Goal: Task Accomplishment & Management: Use online tool/utility

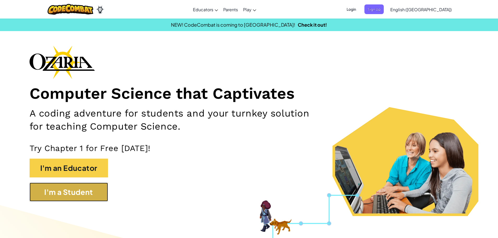
click at [96, 194] on button "I'm a Student" at bounding box center [69, 192] width 78 height 19
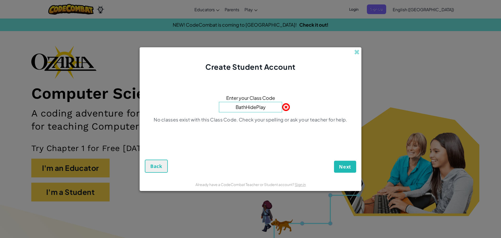
type input "BathHidePlay"
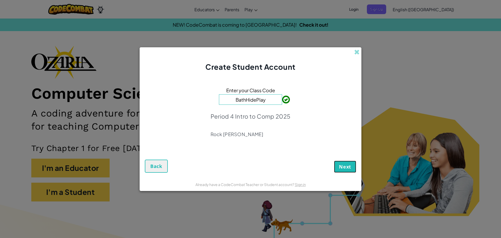
click at [347, 172] on button "Next" at bounding box center [345, 167] width 22 height 12
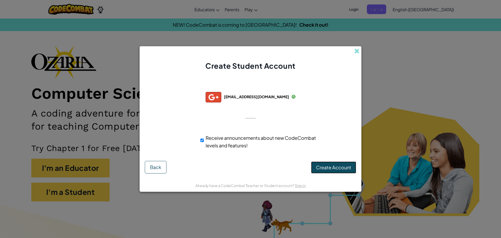
click at [317, 164] on span "Create Account" at bounding box center [333, 167] width 35 height 6
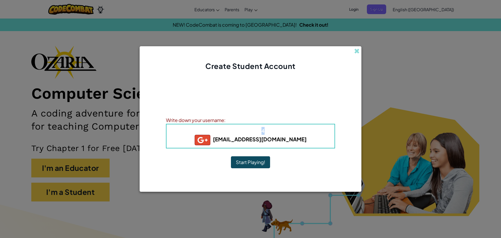
drag, startPoint x: 263, startPoint y: 127, endPoint x: 278, endPoint y: 142, distance: 20.9
click at [268, 135] on div "Username : 355984+gplus [EMAIL_ADDRESS][DOMAIN_NAME]" at bounding box center [250, 136] width 169 height 25
click at [279, 142] on b "[EMAIL_ADDRESS][DOMAIN_NAME]" at bounding box center [251, 139] width 112 height 7
click at [309, 136] on h5 "[EMAIL_ADDRESS][DOMAIN_NAME]" at bounding box center [251, 140] width 158 height 10
click at [297, 139] on b "[EMAIL_ADDRESS][DOMAIN_NAME]" at bounding box center [251, 139] width 112 height 7
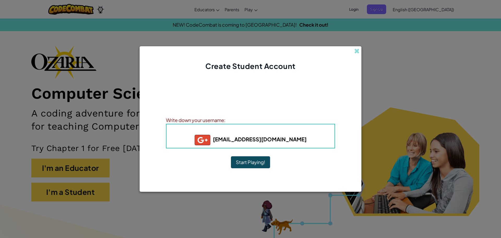
drag, startPoint x: 297, startPoint y: 139, endPoint x: 297, endPoint y: 144, distance: 4.7
click at [297, 141] on b "[EMAIL_ADDRESS][DOMAIN_NAME]" at bounding box center [251, 139] width 112 height 7
click at [297, 144] on h5 "[EMAIL_ADDRESS][DOMAIN_NAME]" at bounding box center [251, 140] width 158 height 10
click at [301, 188] on div at bounding box center [251, 185] width 222 height 13
click at [264, 152] on div "Account Created! Write down your information so that you don't forget it. Your …" at bounding box center [250, 125] width 169 height 97
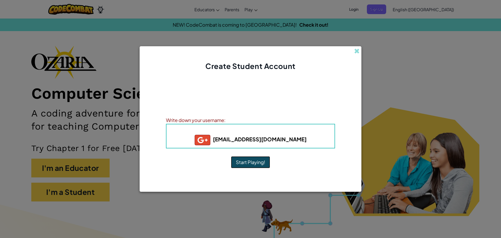
click at [264, 157] on button "Start Playing!" at bounding box center [250, 162] width 39 height 12
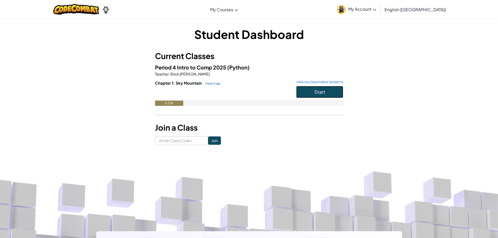
click at [329, 89] on button "Start" at bounding box center [319, 92] width 47 height 12
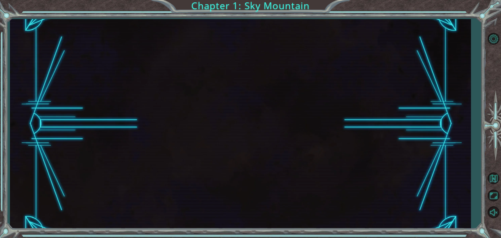
drag, startPoint x: 220, startPoint y: 112, endPoint x: 243, endPoint y: 115, distance: 23.2
click at [223, 112] on div at bounding box center [240, 123] width 461 height 209
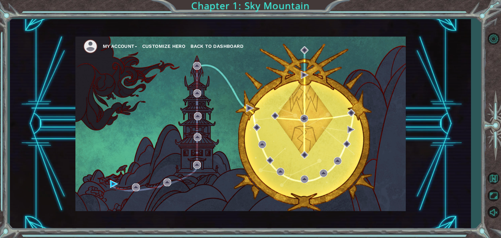
click at [112, 188] on div "My Account Customize Hero Back to Dashboard" at bounding box center [240, 124] width 331 height 174
drag, startPoint x: 118, startPoint y: 173, endPoint x: 110, endPoint y: 184, distance: 13.0
click at [110, 184] on div "My Account Customize Hero Back to Dashboard" at bounding box center [240, 124] width 331 height 174
click at [110, 184] on img at bounding box center [114, 184] width 8 height 8
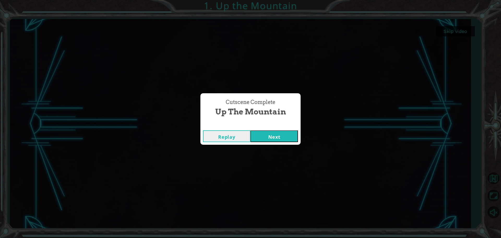
click at [276, 139] on button "Next" at bounding box center [275, 136] width 48 height 12
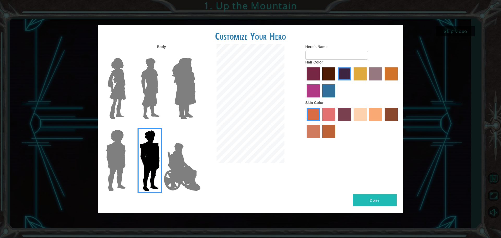
click at [328, 78] on label "maroon hair color" at bounding box center [329, 73] width 13 height 13
click at [321, 82] on input "maroon hair color" at bounding box center [321, 82] width 0 height 0
drag, startPoint x: 335, startPoint y: 110, endPoint x: 342, endPoint y: 112, distance: 6.6
click at [337, 110] on div at bounding box center [353, 124] width 94 height 34
click at [389, 114] on label "karma skin color" at bounding box center [391, 114] width 13 height 13
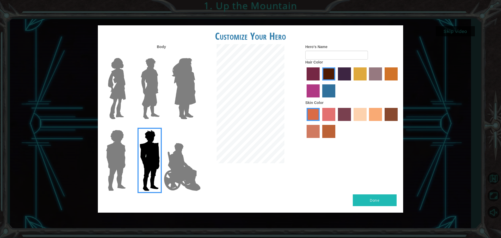
click at [383, 123] on input "karma skin color" at bounding box center [383, 123] width 0 height 0
click at [332, 130] on label "smoke tree skin color" at bounding box center [329, 131] width 13 height 13
click at [321, 140] on input "smoke tree skin color" at bounding box center [321, 140] width 0 height 0
click at [388, 115] on label "karma skin color" at bounding box center [391, 114] width 13 height 13
click at [383, 123] on input "karma skin color" at bounding box center [383, 123] width 0 height 0
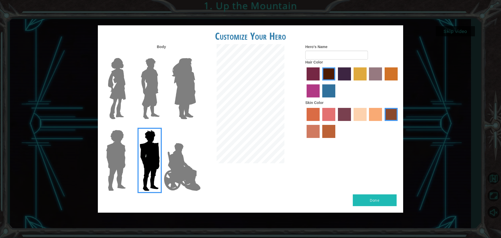
click at [304, 53] on div "Hero's Name Hair Color Skin Color" at bounding box center [353, 92] width 102 height 96
click at [321, 53] on input "Hero's Name" at bounding box center [337, 55] width 63 height 9
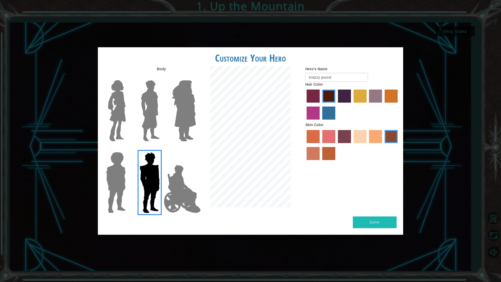
click at [496, 2] on div "Customize Your Hero Body Hero's Name snazzy pound Hair Color Skin Color Done" at bounding box center [250, 141] width 501 height 282
click at [345, 78] on input "snazzy pound" at bounding box center [337, 77] width 63 height 9
click at [175, 188] on img at bounding box center [182, 189] width 41 height 52
click at [196, 149] on input "Hero Jamie" at bounding box center [196, 149] width 0 height 0
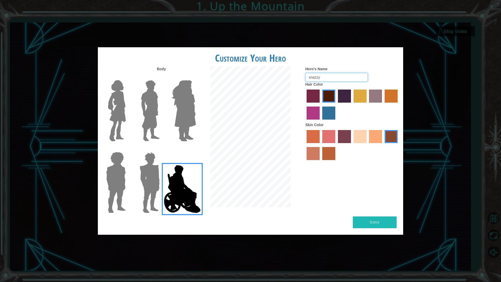
click at [345, 78] on input "snazzy" at bounding box center [337, 77] width 63 height 9
type input "snazzy_pound5"
click at [332, 110] on label "lachmara hair color" at bounding box center [329, 113] width 13 height 13
click at [321, 121] on input "lachmara hair color" at bounding box center [321, 121] width 0 height 0
click at [313, 97] on label "paprika hair color" at bounding box center [313, 96] width 13 height 13
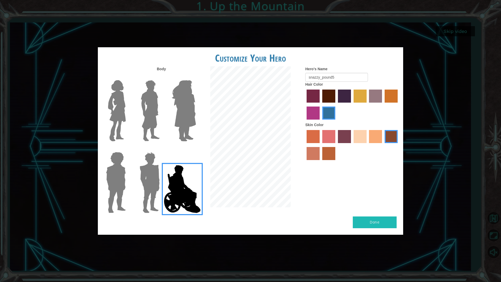
click at [305, 104] on input "paprika hair color" at bounding box center [305, 104] width 0 height 0
click at [323, 105] on div at bounding box center [353, 105] width 94 height 34
click at [323, 109] on label "lachmara hair color" at bounding box center [329, 113] width 13 height 13
click at [321, 121] on input "lachmara hair color" at bounding box center [321, 121] width 0 height 0
click at [372, 214] on div "Body Hero's Name snazzy_pound5 Hair Color Skin Color" at bounding box center [251, 141] width 306 height 150
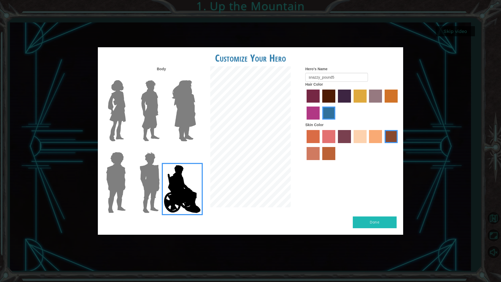
click at [374, 220] on button "Done" at bounding box center [375, 223] width 44 height 12
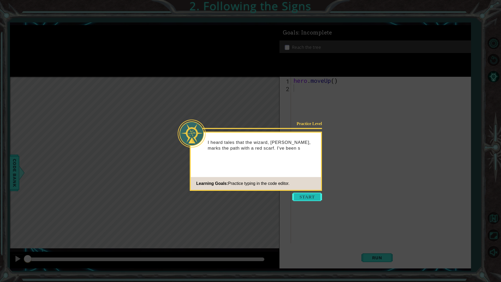
click at [317, 198] on button "Start" at bounding box center [308, 197] width 30 height 8
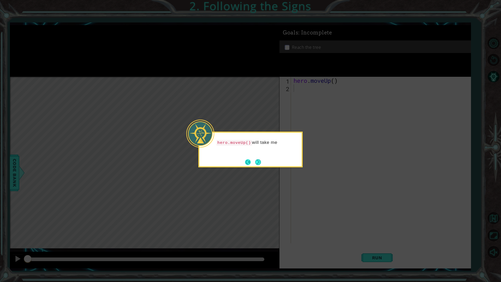
click at [253, 161] on button "Back" at bounding box center [250, 162] width 10 height 6
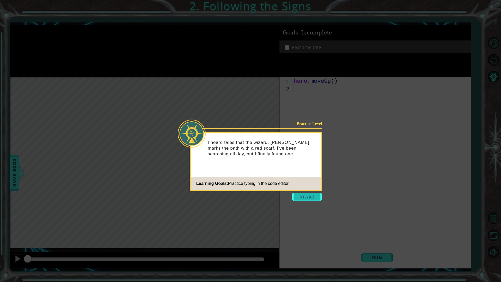
click at [311, 194] on button "Start" at bounding box center [308, 197] width 30 height 8
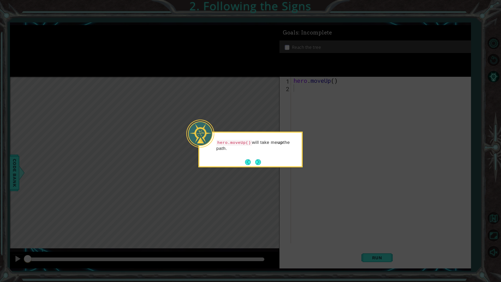
click at [256, 156] on div "hero.moveUp() will take me up the path." at bounding box center [251, 148] width 102 height 27
click at [256, 159] on button "Next" at bounding box center [258, 162] width 6 height 6
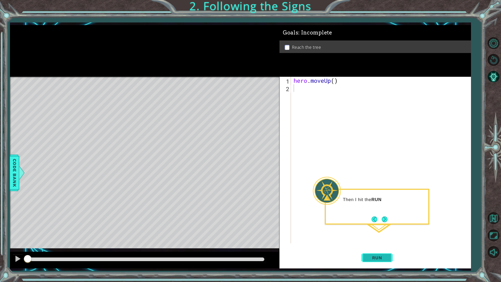
click at [376, 238] on button "Run" at bounding box center [377, 257] width 31 height 19
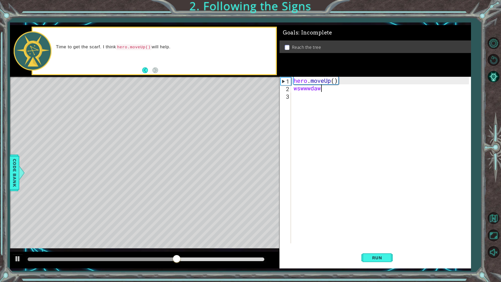
scroll to position [0, 1]
type textarea "w"
type textarea "h"
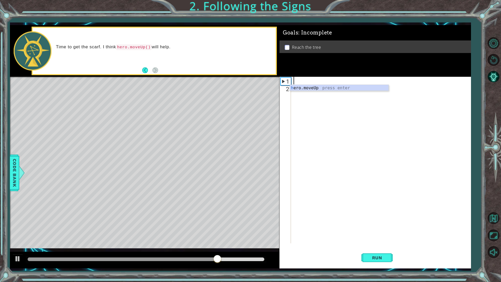
scroll to position [0, 0]
type textarea "w"
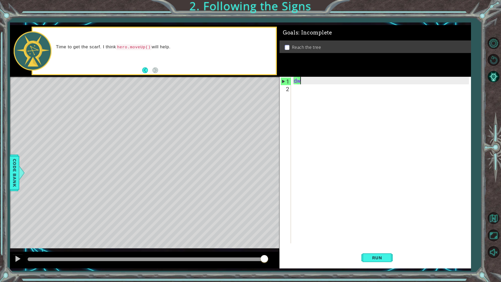
type textarea "d"
click at [382, 238] on span "Run" at bounding box center [377, 257] width 21 height 5
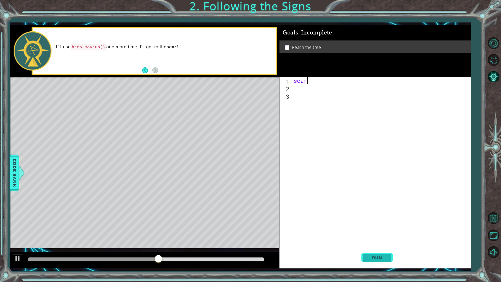
scroll to position [0, 1]
click at [369, 238] on button "Run" at bounding box center [377, 257] width 31 height 19
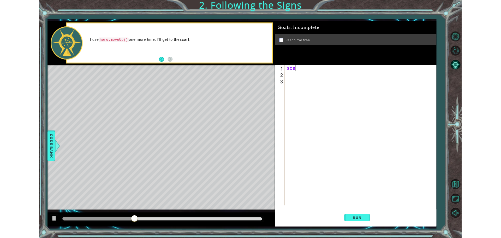
scroll to position [0, 0]
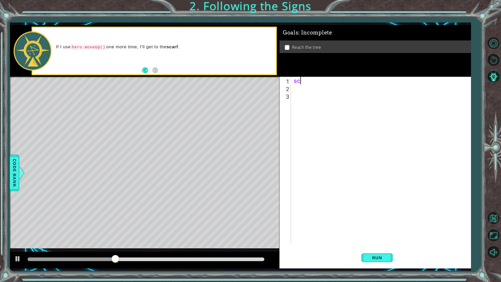
type textarea "s"
click at [370, 238] on button "Run" at bounding box center [377, 257] width 31 height 19
click at [368, 238] on div "1 2 3 ההההההההההההההההההההההההההההההההההההההההההההההההההההההההההההההההההההההההה…" at bounding box center [376, 173] width 192 height 192
click at [378, 238] on span "Run" at bounding box center [377, 257] width 21 height 5
click at [377, 238] on span "Run" at bounding box center [377, 257] width 21 height 5
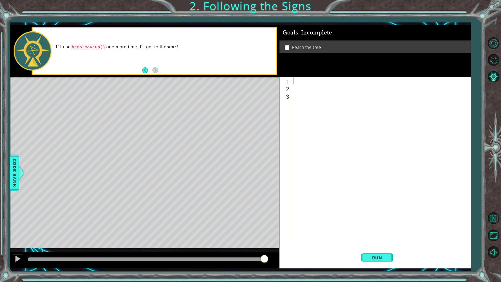
click at [261, 19] on div "1 ההההההההההההההההההההההההההההההההההההההההההההההההההההההההההההההההההההההההההההה…" at bounding box center [250, 141] width 501 height 282
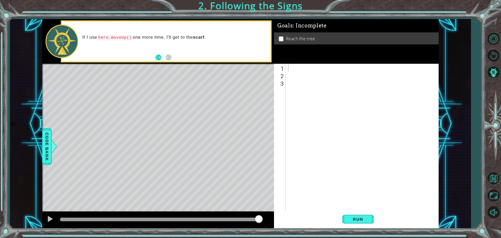
drag, startPoint x: 163, startPoint y: 105, endPoint x: 159, endPoint y: 100, distance: 6.0
click at [160, 101] on div "Level Map" at bounding box center [162, 141] width 241 height 154
click at [160, 99] on div "Level Map" at bounding box center [162, 141] width 241 height 154
drag, startPoint x: 169, startPoint y: 145, endPoint x: 166, endPoint y: 145, distance: 3.7
click at [167, 145] on div "Level Map" at bounding box center [162, 141] width 241 height 154
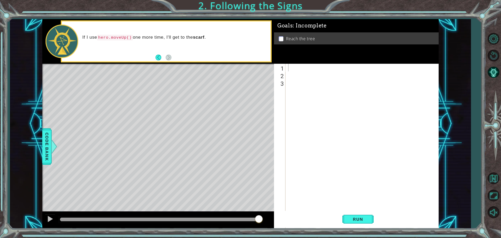
drag, startPoint x: 166, startPoint y: 145, endPoint x: 110, endPoint y: 1, distance: 154.1
click at [163, 141] on div "Level Map" at bounding box center [162, 141] width 241 height 154
click at [153, 58] on div "If I use hero.moveUp() one more time, I'll get to the scarf ." at bounding box center [166, 41] width 209 height 40
click at [157, 58] on button "Back" at bounding box center [161, 58] width 10 height 6
click at [370, 222] on button "Run" at bounding box center [358, 219] width 31 height 16
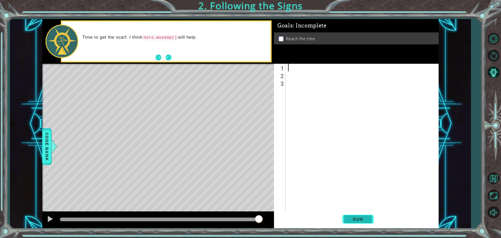
click at [368, 218] on span "Run" at bounding box center [358, 219] width 21 height 5
click at [367, 217] on span "Run" at bounding box center [358, 219] width 21 height 5
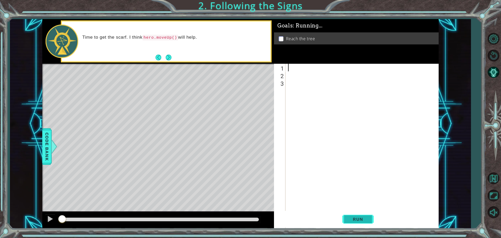
click at [369, 216] on button "Run" at bounding box center [358, 219] width 31 height 16
click at [367, 215] on button "Run" at bounding box center [358, 219] width 31 height 16
click at [367, 216] on button "Run" at bounding box center [358, 219] width 31 height 16
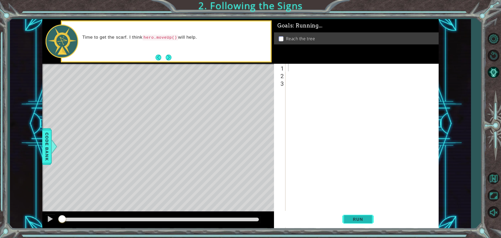
click at [366, 216] on button "Run" at bounding box center [358, 219] width 31 height 16
click at [365, 213] on button "Run" at bounding box center [358, 219] width 31 height 16
click at [365, 214] on button "Run" at bounding box center [358, 219] width 31 height 16
click at [365, 213] on button "Run" at bounding box center [358, 219] width 31 height 16
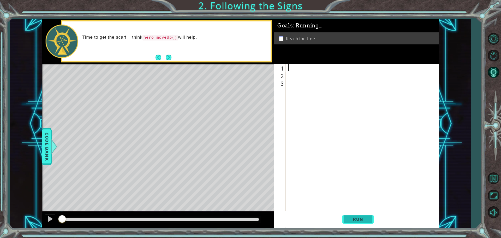
click at [365, 213] on button "Run" at bounding box center [358, 219] width 31 height 16
drag, startPoint x: 371, startPoint y: 213, endPoint x: 374, endPoint y: 185, distance: 28.9
click at [371, 213] on button "Run" at bounding box center [358, 219] width 31 height 16
click at [172, 59] on div "Time to get the scarf. I think hero.moveUp() will help." at bounding box center [166, 41] width 209 height 40
click at [169, 59] on button "Next" at bounding box center [169, 58] width 6 height 6
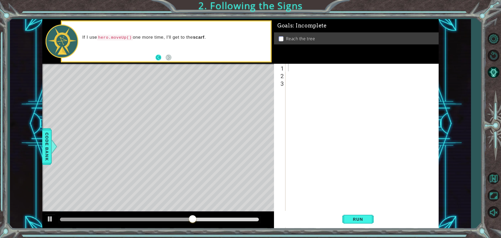
click at [162, 59] on button "Back" at bounding box center [161, 58] width 10 height 6
click at [359, 207] on div at bounding box center [363, 155] width 153 height 182
click at [363, 221] on span "Run" at bounding box center [358, 219] width 21 height 5
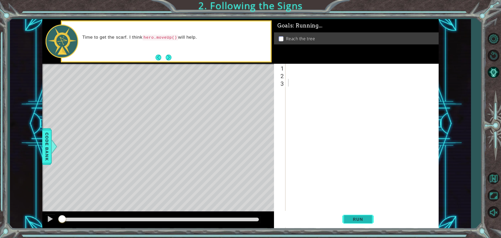
drag, startPoint x: 363, startPoint y: 219, endPoint x: 362, endPoint y: 214, distance: 4.6
click at [363, 218] on span "Run" at bounding box center [358, 219] width 21 height 5
click at [362, 214] on button "Run" at bounding box center [358, 219] width 31 height 16
click at [361, 214] on button "Run" at bounding box center [358, 219] width 31 height 16
drag, startPoint x: 145, startPoint y: 35, endPoint x: 177, endPoint y: 42, distance: 32.5
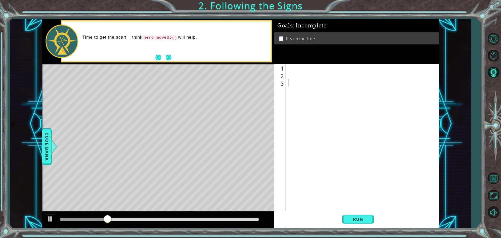
click at [177, 42] on div "Time to get the scarf. I think hero.moveUp() will help." at bounding box center [175, 41] width 192 height 19
drag, startPoint x: 287, startPoint y: 58, endPoint x: 289, endPoint y: 78, distance: 20.2
click at [288, 78] on div "Goals : Incomplete Reach the tree 1 2 3 ההההההההההההההההההההההההההההההההההההההה…" at bounding box center [356, 123] width 165 height 209
click at [293, 78] on div at bounding box center [363, 155] width 153 height 182
click at [293, 72] on div at bounding box center [363, 155] width 153 height 182
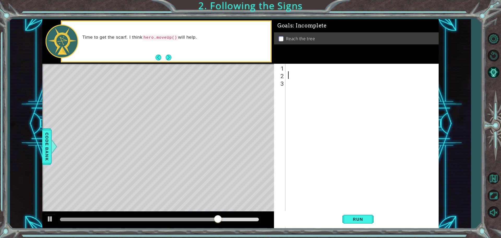
click at [290, 67] on div at bounding box center [363, 155] width 153 height 182
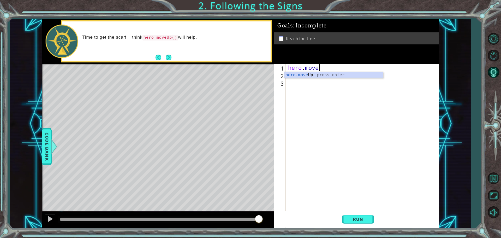
scroll to position [0, 1]
type textarea "hero.moveUp"
click at [360, 225] on button "Run" at bounding box center [358, 219] width 31 height 16
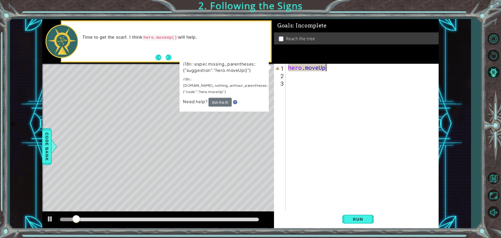
click at [310, 66] on div "hero . moveUp" at bounding box center [363, 155] width 153 height 182
click at [313, 69] on div "hero . moveUp" at bounding box center [363, 155] width 153 height 182
click at [406, 82] on div "hero . moveUp" at bounding box center [363, 155] width 153 height 182
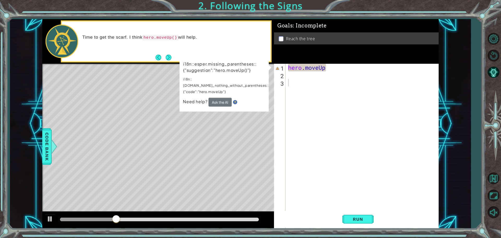
click at [277, 57] on div "Goals : Incomplete Reach the tree" at bounding box center [356, 41] width 165 height 45
click at [278, 66] on div "1" at bounding box center [280, 69] width 10 height 8
click at [299, 64] on div "hero . moveUp" at bounding box center [363, 155] width 153 height 182
click at [334, 68] on div "hero . moveUp" at bounding box center [363, 155] width 153 height 182
click at [330, 69] on div "hero . moveUp" at bounding box center [363, 155] width 153 height 182
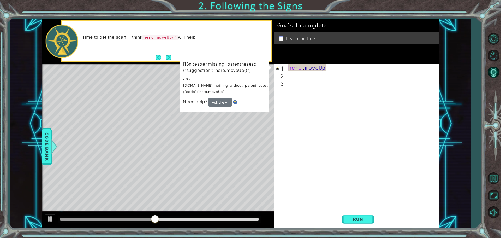
click at [330, 69] on div "hero . moveUp" at bounding box center [363, 155] width 153 height 182
click at [328, 69] on div "hero . moveUp" at bounding box center [362, 147] width 150 height 167
click at [328, 69] on div "hero . moveUp" at bounding box center [363, 155] width 153 height 182
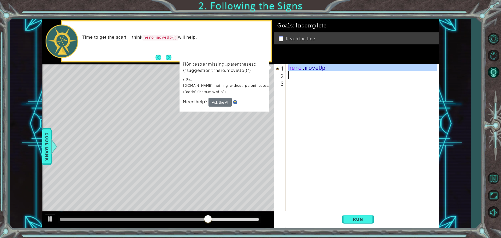
click at [328, 69] on div "hero . moveUp" at bounding box center [362, 147] width 150 height 167
click at [328, 69] on div "hero . moveUp" at bounding box center [363, 155] width 153 height 182
click at [328, 69] on div "hero . moveUp" at bounding box center [362, 147] width 150 height 167
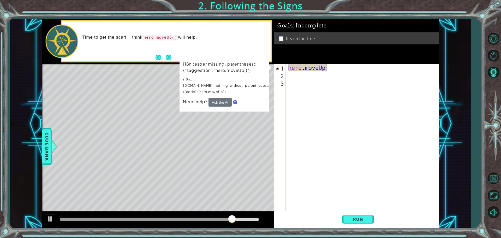
click at [328, 69] on div "hero . moveUp" at bounding box center [363, 155] width 153 height 182
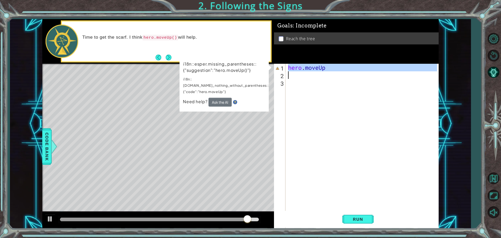
click at [342, 67] on div "hero . moveUp" at bounding box center [362, 147] width 150 height 167
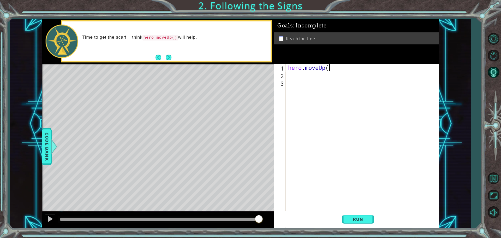
scroll to position [0, 2]
type textarea "hero.moveUp()"
drag, startPoint x: 355, startPoint y: 204, endPoint x: 362, endPoint y: 218, distance: 15.1
click at [360, 215] on div "hero.moveUp() 1 2 3 hero . moveUp ( ) ההההההההההההההההההההההההההההההההההההההההה…" at bounding box center [356, 146] width 165 height 165
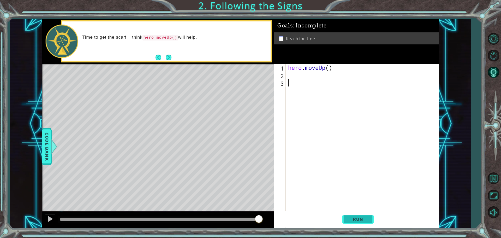
click at [362, 218] on span "Run" at bounding box center [358, 219] width 21 height 5
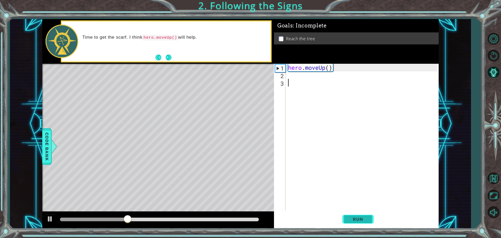
click at [353, 217] on span "Run" at bounding box center [358, 219] width 21 height 5
click at [290, 77] on div "hero . moveUp ( )" at bounding box center [363, 155] width 153 height 182
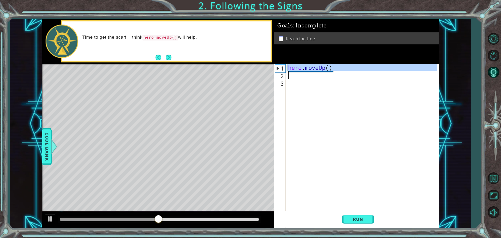
drag, startPoint x: 284, startPoint y: 67, endPoint x: 332, endPoint y: 68, distance: 47.6
click at [332, 68] on div "1 2 3 hero . moveUp ( ) ההההההההההההההההההההההההההההההההההההההההההההההההההההההה…" at bounding box center [355, 147] width 163 height 167
type textarea "hero.moveUp()"
click at [294, 77] on div "hero . moveUp ( )" at bounding box center [362, 147] width 150 height 167
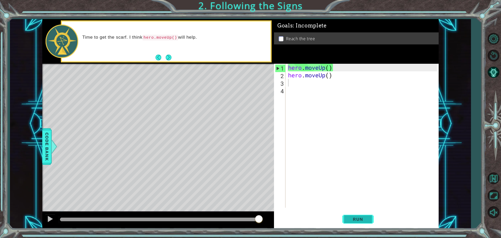
click at [365, 216] on button "Run" at bounding box center [358, 219] width 31 height 16
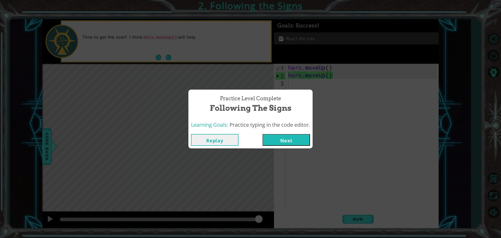
click at [295, 145] on button "Next" at bounding box center [287, 140] width 48 height 12
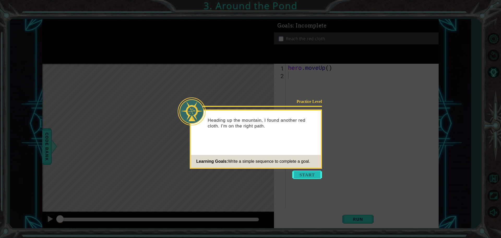
click at [299, 176] on button "Start" at bounding box center [308, 175] width 30 height 8
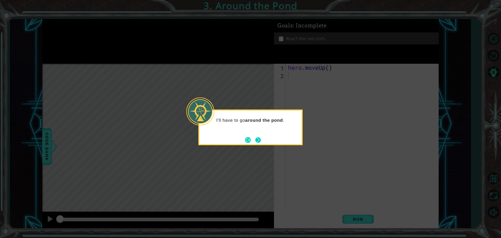
click at [258, 143] on button "Next" at bounding box center [258, 140] width 6 height 6
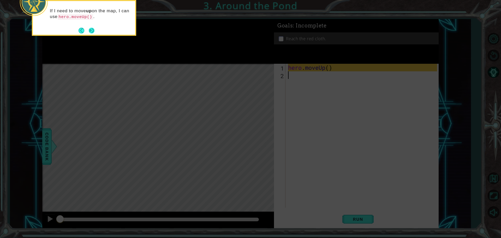
click at [92, 33] on button "Next" at bounding box center [92, 31] width 6 height 6
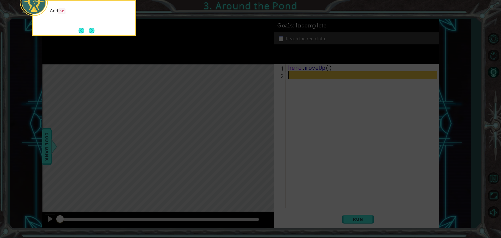
click at [92, 33] on button "Next" at bounding box center [92, 31] width 6 height 6
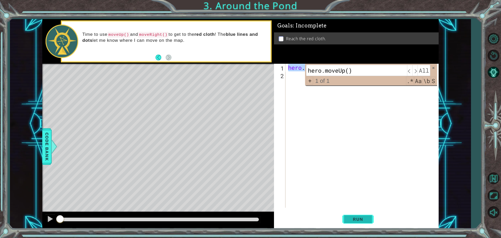
type input "hero.moveUp()"
click at [358, 217] on span "Run" at bounding box center [358, 219] width 21 height 5
type textarea "hero.moveUp()"
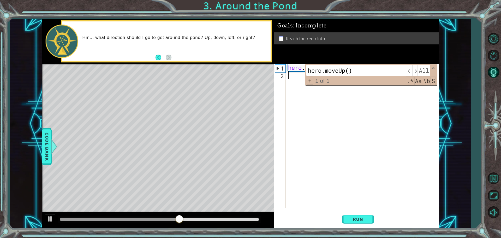
click at [293, 82] on div "hero . moveUp ( )" at bounding box center [363, 143] width 153 height 159
type textarea "y"
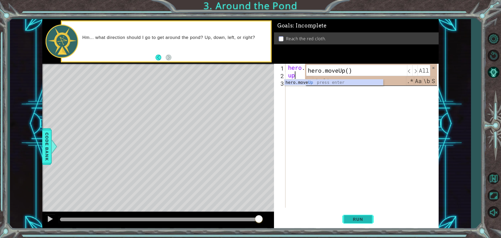
click at [358, 224] on button "Run" at bounding box center [358, 219] width 31 height 16
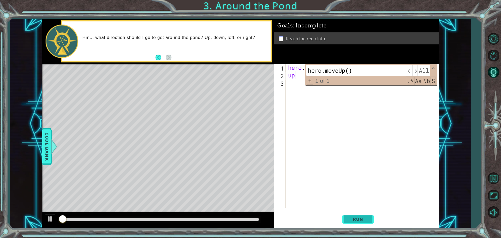
click at [358, 222] on button "Run" at bounding box center [358, 219] width 31 height 16
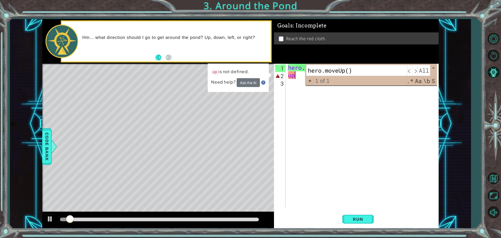
click at [286, 80] on div "up 1 2 3 hero . moveUp ( ) up hero.moveUp() ​ ​ All Replace All + 1 of 1 .* Aa …" at bounding box center [355, 136] width 163 height 144
click at [290, 77] on div "hero . moveUp ( ) up" at bounding box center [363, 143] width 153 height 159
click at [303, 77] on div "hero . moveUp ( ) up" at bounding box center [363, 143] width 153 height 159
type textarea "u"
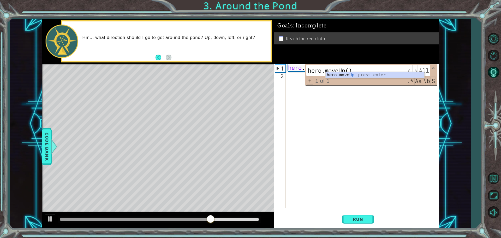
scroll to position [0, 2]
type textarea "hero.moveUp("
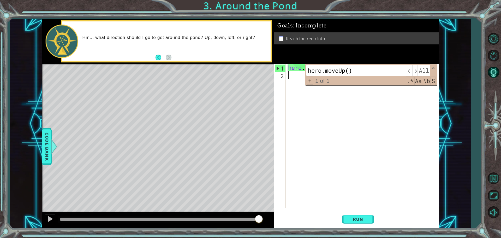
click at [295, 76] on div "hero . moveUp (" at bounding box center [363, 143] width 153 height 159
drag, startPoint x: 295, startPoint y: 76, endPoint x: 296, endPoint y: 81, distance: 5.0
click at [296, 80] on div "hero . moveUp (" at bounding box center [363, 143] width 153 height 159
click at [296, 81] on div "hero . moveUp (" at bounding box center [363, 143] width 153 height 159
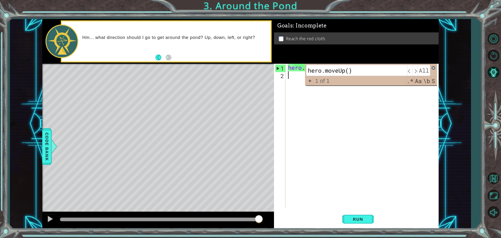
click at [433, 67] on span at bounding box center [434, 68] width 4 height 4
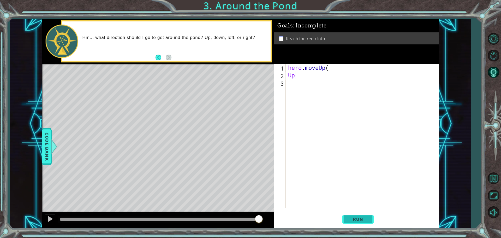
click at [361, 222] on button "Run" at bounding box center [358, 219] width 31 height 16
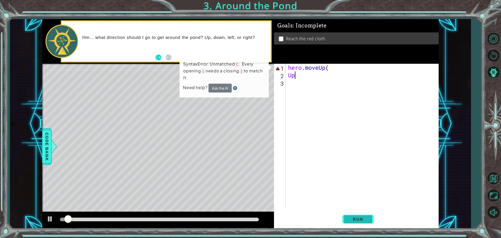
click at [361, 222] on button "Run" at bounding box center [358, 219] width 31 height 16
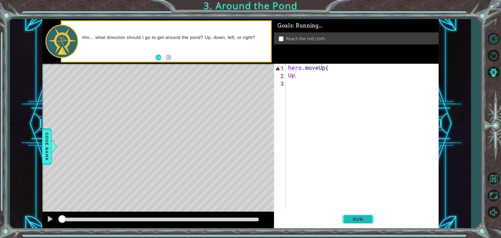
click at [361, 222] on button "Run" at bounding box center [358, 219] width 31 height 16
drag, startPoint x: 361, startPoint y: 222, endPoint x: 351, endPoint y: 101, distance: 121.6
click at [363, 212] on button "Run" at bounding box center [358, 219] width 31 height 16
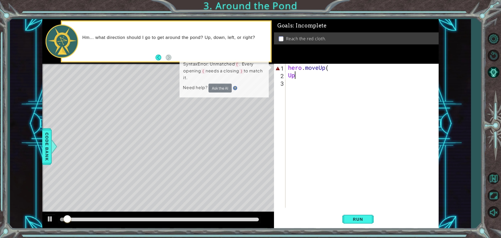
type textarea "U"
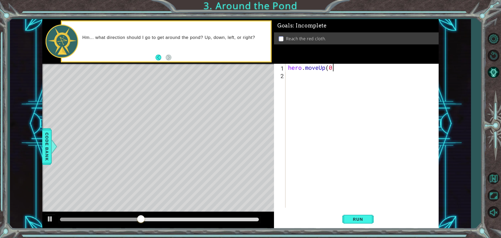
scroll to position [0, 2]
type textarea "hero.moveUp()"
click at [359, 217] on span "Run" at bounding box center [358, 219] width 21 height 5
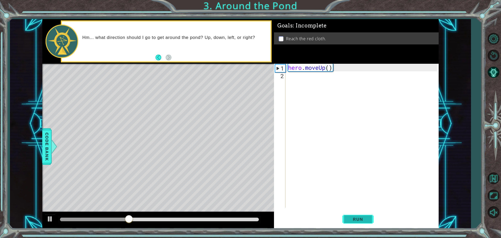
click at [355, 221] on span "Run" at bounding box center [358, 219] width 21 height 5
click at [321, 70] on div "hero . moveUp ( )" at bounding box center [363, 143] width 153 height 159
click at [313, 79] on div "hero . moveUp ( )" at bounding box center [363, 143] width 153 height 159
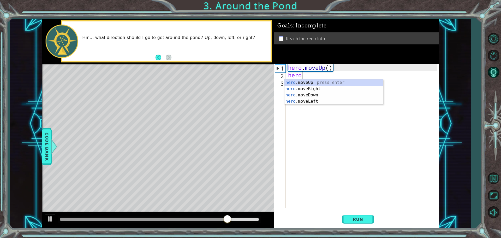
scroll to position [0, 1]
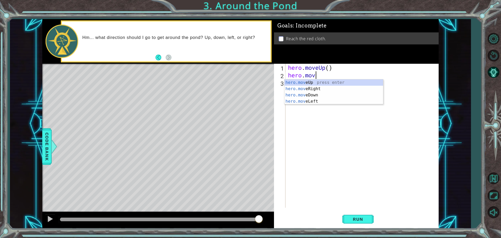
type textarea "hero.move"
click at [321, 90] on div "hero.move Up press enter hero.move Right press enter hero.move Down press enter…" at bounding box center [334, 98] width 99 height 38
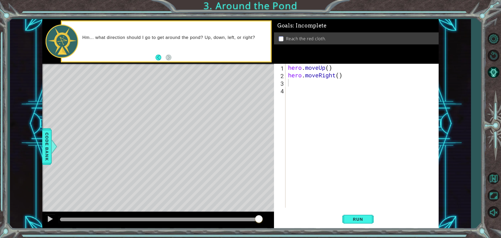
click at [381, 238] on html "1 ההההההההההההההההההההההההההההההההההההההההההההההההההההההההההההההההההההההההההההה…" at bounding box center [250, 119] width 501 height 238
click at [358, 211] on div "1 2 3 4 hero . moveUp ( ) hero . moveRight ( ) hero.moveUp() ​ ​ All Replace Al…" at bounding box center [356, 146] width 165 height 165
click at [356, 213] on button "Run" at bounding box center [358, 219] width 31 height 16
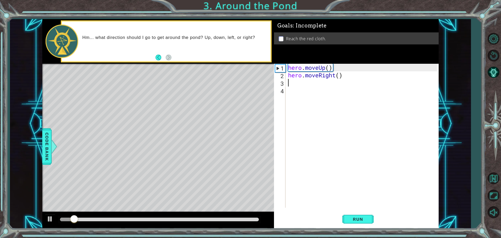
click at [283, 71] on div "1 2 3 4 hero . moveUp ( ) hero . moveRight ( ) hero.moveUp() ​ ​ All Replace Al…" at bounding box center [355, 136] width 163 height 144
click at [282, 74] on div "2" at bounding box center [280, 76] width 10 height 8
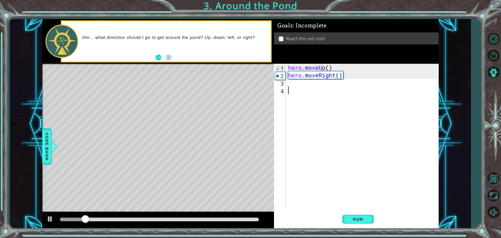
click at [282, 74] on div "2" at bounding box center [281, 76] width 10 height 8
click at [279, 66] on div "1" at bounding box center [281, 69] width 10 height 8
type textarea "hero.moveUp()"
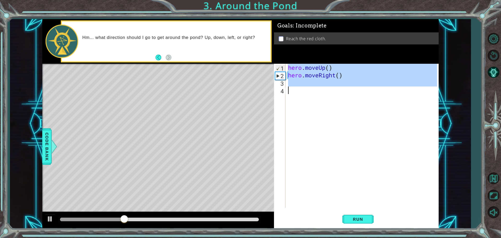
drag, startPoint x: 279, startPoint y: 66, endPoint x: 281, endPoint y: 68, distance: 3.0
click at [279, 66] on div "1" at bounding box center [281, 69] width 10 height 8
click at [281, 68] on div "1" at bounding box center [281, 69] width 10 height 8
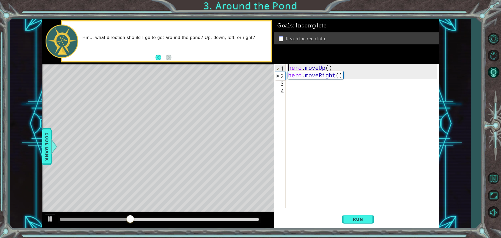
type textarea "hero.moveUp()"
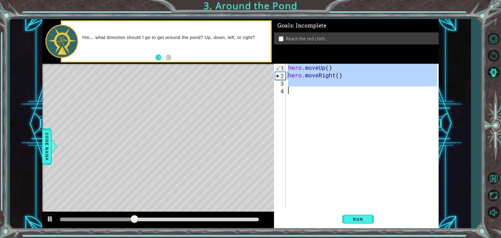
click at [281, 68] on div "1" at bounding box center [281, 69] width 10 height 8
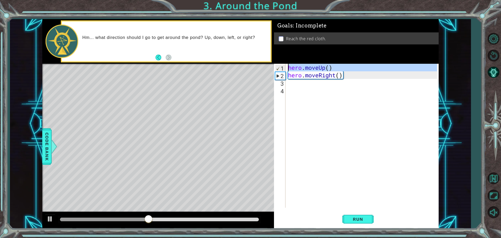
drag, startPoint x: 285, startPoint y: 68, endPoint x: 280, endPoint y: 67, distance: 5.0
click at [284, 68] on div "1" at bounding box center [281, 69] width 10 height 8
click at [282, 67] on div "1" at bounding box center [281, 69] width 10 height 8
click at [280, 67] on div "1" at bounding box center [281, 69] width 10 height 8
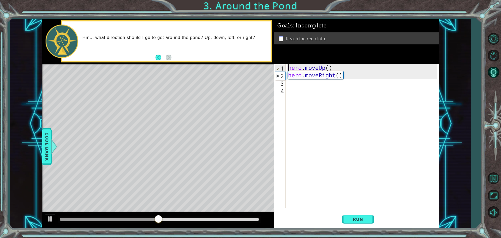
drag, startPoint x: 278, startPoint y: 64, endPoint x: 281, endPoint y: 69, distance: 6.1
click at [277, 65] on div "1 2 3 4" at bounding box center [280, 136] width 10 height 144
click at [280, 69] on div "1" at bounding box center [281, 69] width 10 height 8
click at [281, 72] on div "1" at bounding box center [281, 69] width 10 height 8
click at [284, 74] on div "2" at bounding box center [281, 76] width 10 height 8
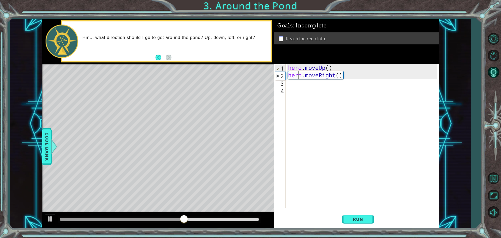
click at [299, 72] on div "hero . moveUp ( ) hero . moveRight ( )" at bounding box center [363, 143] width 153 height 159
click at [301, 68] on div "hero . moveUp ( ) hero . moveRight ( )" at bounding box center [363, 143] width 153 height 159
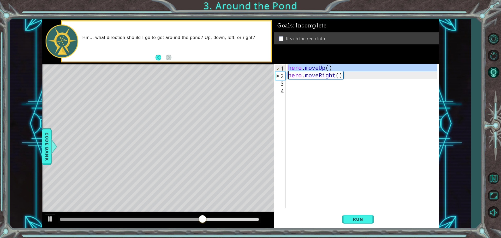
click at [301, 68] on div "hero . moveUp ( ) hero . moveRight ( )" at bounding box center [363, 143] width 153 height 159
type textarea "hero.moveUp() hero.moveRight()"
click at [301, 68] on div "hero . moveUp ( ) hero . moveRight ( )" at bounding box center [363, 143] width 153 height 159
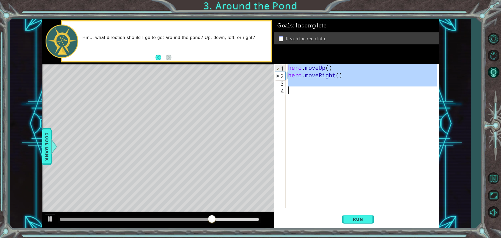
click at [302, 68] on div "hero . moveUp ( ) hero . moveRight ( ) hero.moveUp() ​ ​ All Replace All + 1 of…" at bounding box center [362, 136] width 150 height 144
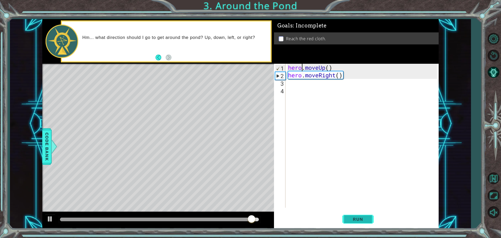
click at [347, 222] on button "Run" at bounding box center [358, 219] width 31 height 16
click at [313, 64] on div "hero . moveUp ( ) hero . moveRight ( )" at bounding box center [363, 143] width 153 height 159
click at [290, 70] on div "hero . moveUp ( ) hero . moveRight ( )" at bounding box center [363, 143] width 153 height 159
drag, startPoint x: 285, startPoint y: 79, endPoint x: 293, endPoint y: 87, distance: 11.3
click at [286, 79] on div "hero.moveUp() 1 2 3 4 hero . moveUp ( ) hero . moveRight ( ) hero.moveUp() ​ ​ …" at bounding box center [355, 136] width 163 height 144
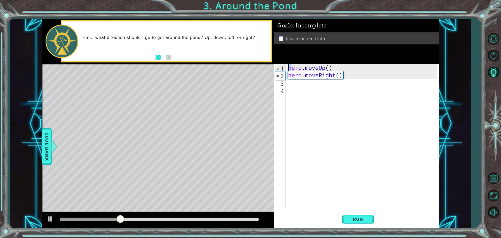
type textarea "hero.moveRight()"
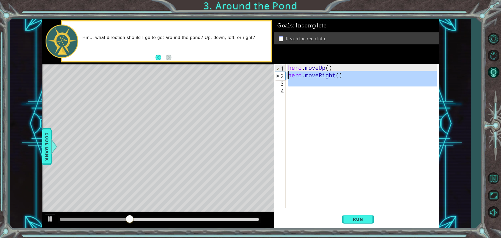
click at [293, 87] on div "hero . moveUp ( ) hero . moveRight ( ) hero.moveUp() ​ ​ All Replace All + 1 of…" at bounding box center [362, 136] width 150 height 144
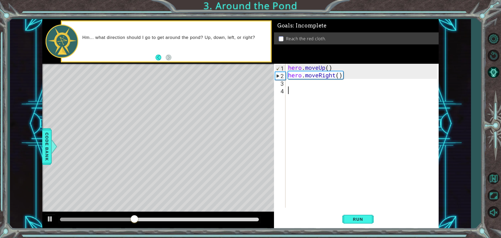
click at [293, 87] on div "hero . moveUp ( ) hero . moveRight ( )" at bounding box center [363, 143] width 153 height 159
click at [285, 81] on div "3" at bounding box center [280, 84] width 10 height 8
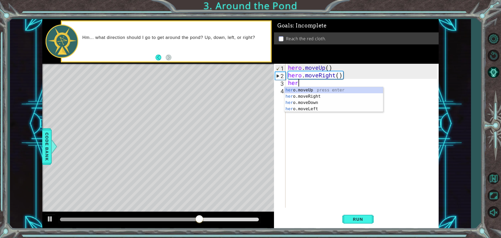
type textarea "hero"
click at [337, 90] on div "hero .moveUp press enter hero .moveRight press enter hero .moveDown press enter…" at bounding box center [334, 106] width 99 height 38
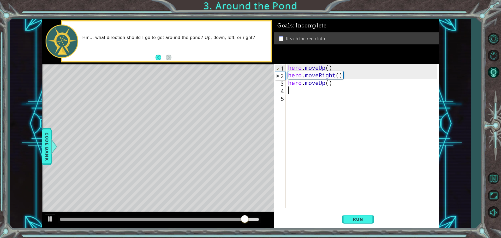
scroll to position [0, 0]
click at [369, 217] on button "Run" at bounding box center [358, 219] width 31 height 16
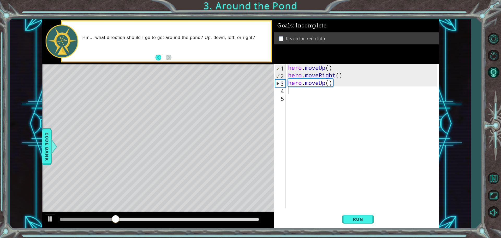
click at [285, 82] on div "1 2 3 4 5 hero . moveUp ( ) hero . moveRight ( ) hero . moveUp ( ) hero.moveUp(…" at bounding box center [355, 136] width 163 height 144
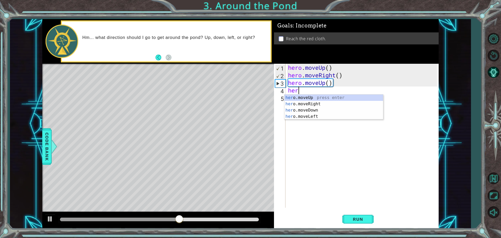
type textarea "hero"
click at [346, 98] on div "hero .moveUp press enter hero .moveRight press enter hero .moveDown press enter…" at bounding box center [334, 114] width 99 height 38
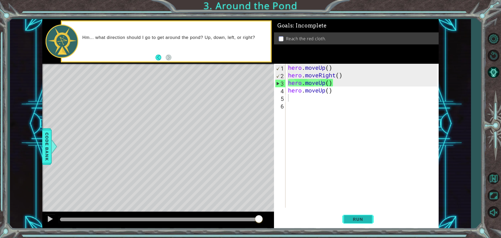
click at [350, 220] on span "Run" at bounding box center [358, 219] width 21 height 5
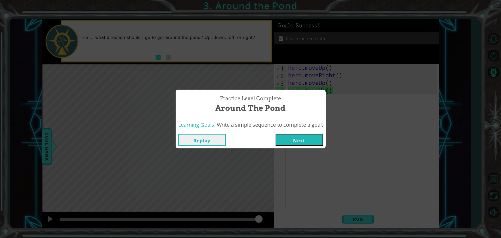
click at [295, 134] on div "Replay Next" at bounding box center [251, 139] width 150 height 17
click at [302, 134] on button "Next" at bounding box center [300, 140] width 48 height 12
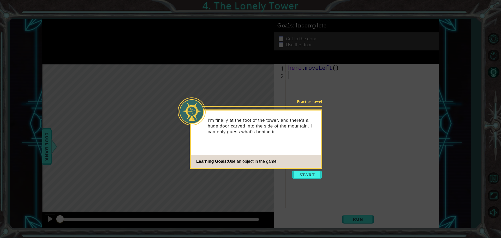
click at [397, 74] on icon at bounding box center [250, 119] width 501 height 238
